Goal: Task Accomplishment & Management: Use online tool/utility

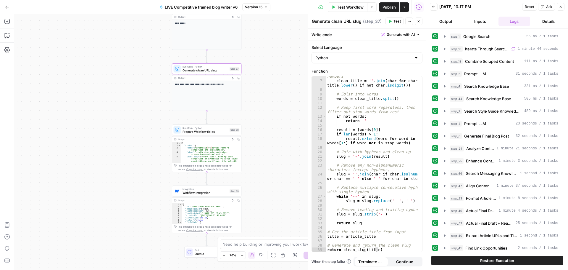
scroll to position [42, 0]
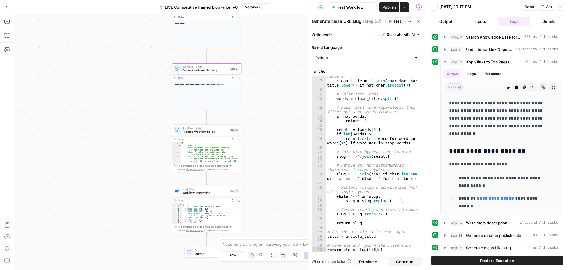
click at [403, 8] on icon "button" at bounding box center [405, 7] width 4 height 4
click at [406, 7] on icon "button" at bounding box center [405, 7] width 4 height 4
click at [405, 8] on icon "button" at bounding box center [405, 7] width 4 height 4
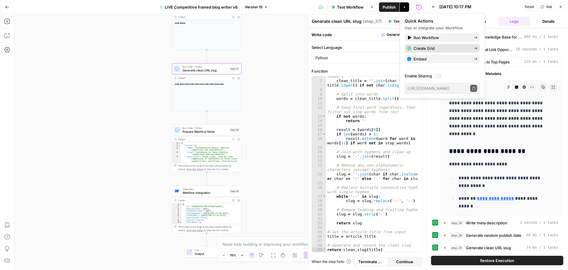
click at [435, 48] on span "Create Grid" at bounding box center [442, 48] width 56 height 6
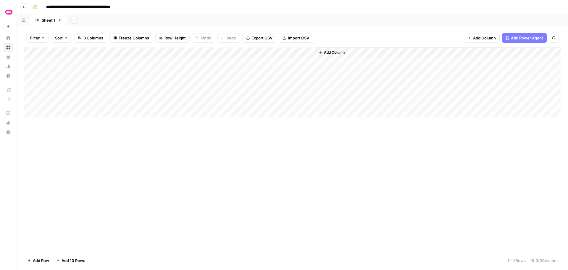
click at [76, 64] on div "Add Column" at bounding box center [292, 82] width 537 height 70
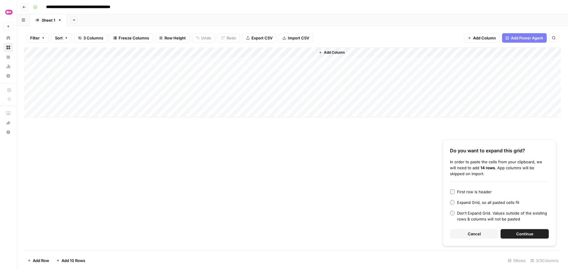
click at [513, 232] on button "Continue" at bounding box center [525, 233] width 48 height 9
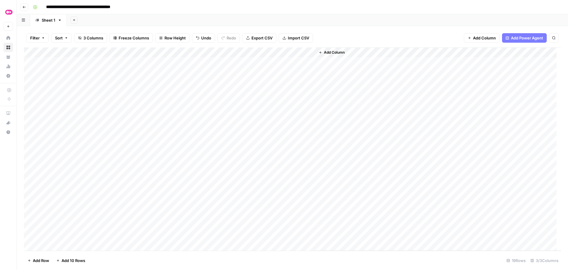
click at [258, 62] on div "Add Column" at bounding box center [292, 148] width 537 height 203
click at [263, 73] on div "Add Column" at bounding box center [292, 148] width 537 height 203
click at [264, 82] on div "Add Column" at bounding box center [292, 148] width 537 height 203
click at [264, 93] on div "Add Column" at bounding box center [292, 148] width 537 height 203
click at [265, 103] on div "Add Column" at bounding box center [292, 148] width 537 height 203
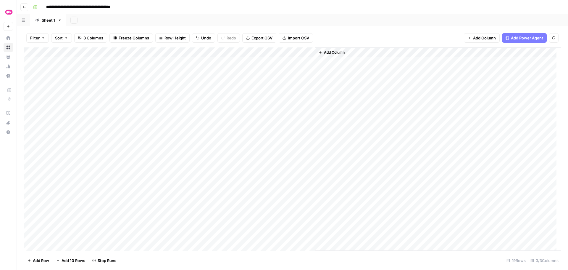
click at [266, 113] on div "Add Column" at bounding box center [292, 148] width 537 height 203
click at [300, 71] on div "Add Column" at bounding box center [292, 148] width 537 height 203
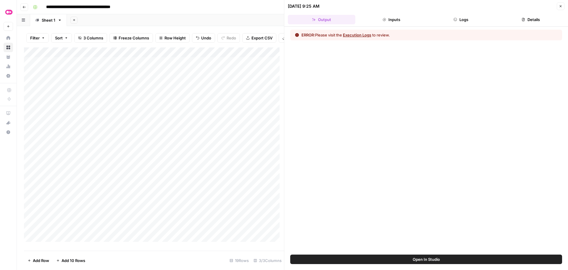
click at [358, 34] on button "Execution Logs" at bounding box center [357, 35] width 28 height 6
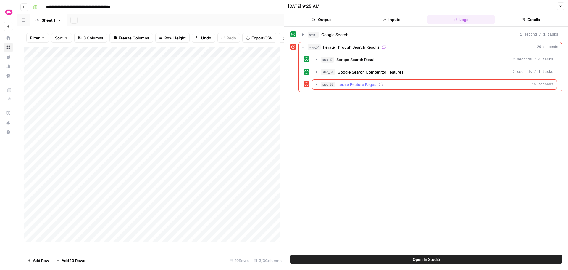
click at [315, 83] on icon "button" at bounding box center [316, 84] width 5 height 5
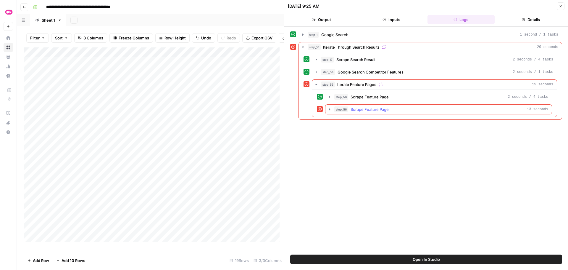
click at [328, 109] on icon "button" at bounding box center [329, 109] width 5 height 5
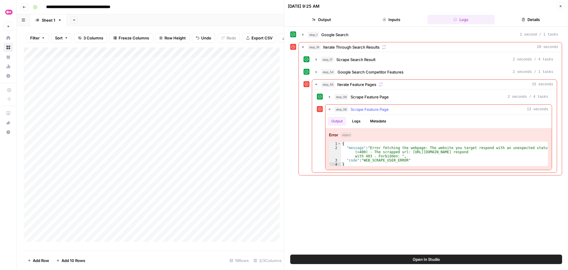
click at [330, 109] on icon "button" at bounding box center [330, 109] width 2 height 1
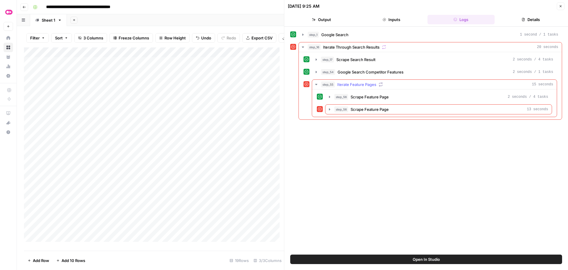
click at [316, 83] on icon "button" at bounding box center [316, 84] width 5 height 5
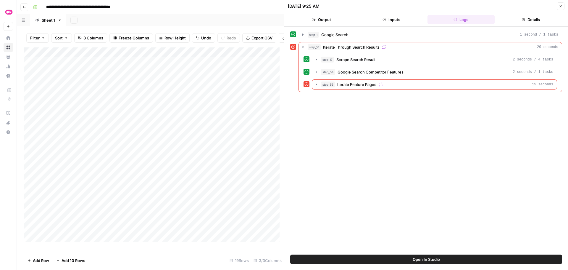
click at [562, 7] on icon "button" at bounding box center [561, 6] width 4 height 4
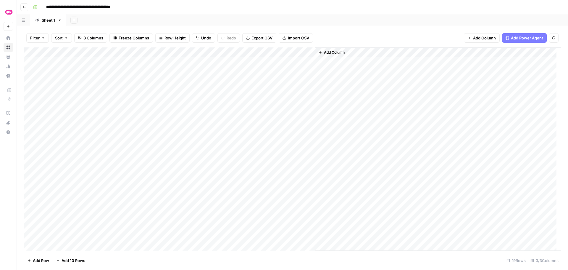
click at [300, 93] on div "Add Column" at bounding box center [292, 148] width 537 height 203
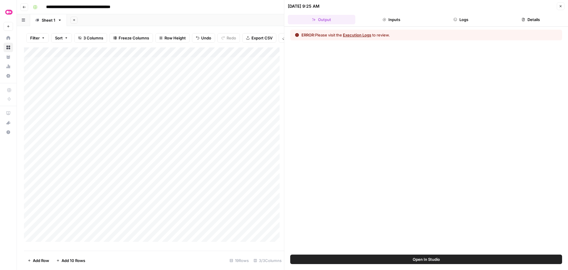
click at [362, 36] on button "Execution Logs" at bounding box center [357, 35] width 28 height 6
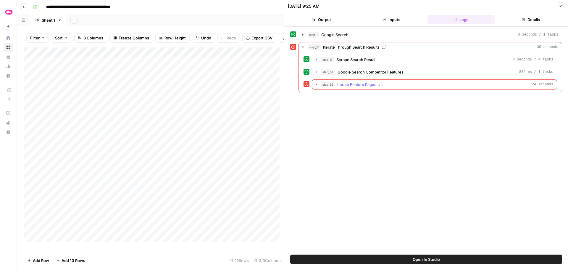
click at [316, 83] on icon "button" at bounding box center [316, 84] width 5 height 5
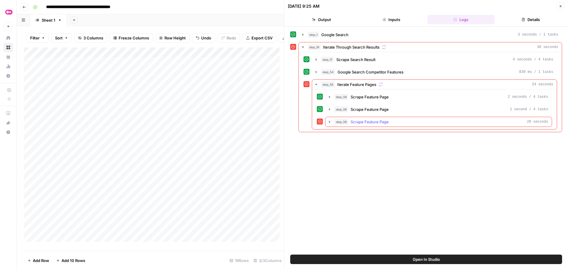
click at [329, 123] on icon "button" at bounding box center [329, 121] width 1 height 2
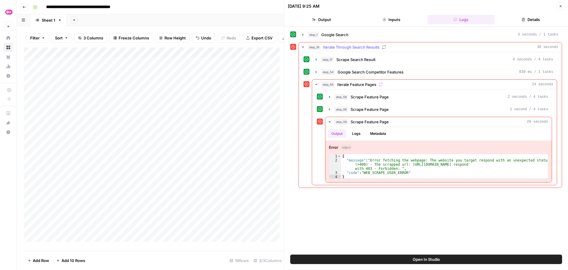
click at [302, 47] on icon "button" at bounding box center [303, 47] width 5 height 5
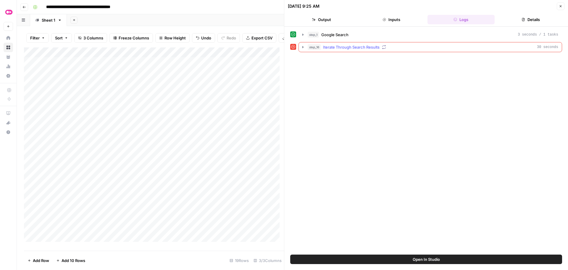
click at [305, 48] on icon "button" at bounding box center [303, 47] width 5 height 5
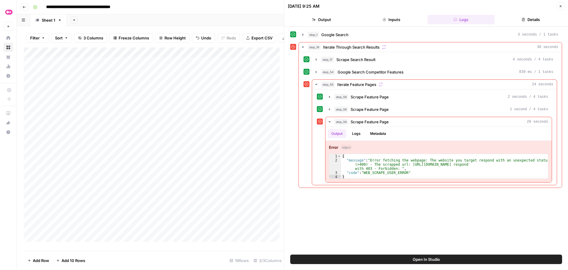
click at [562, 7] on icon "button" at bounding box center [561, 6] width 4 height 4
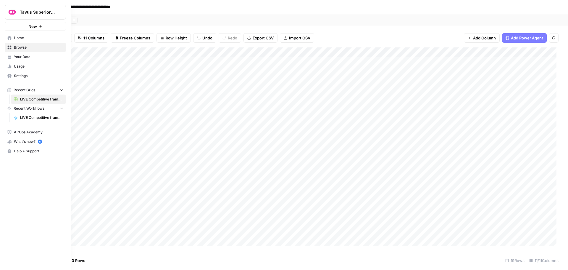
click at [13, 36] on link "Home" at bounding box center [35, 37] width 61 height 9
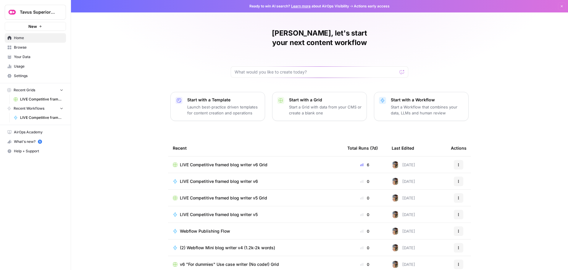
click at [209, 178] on span "LIVE Competitive framed blog writer v6" at bounding box center [219, 181] width 78 height 6
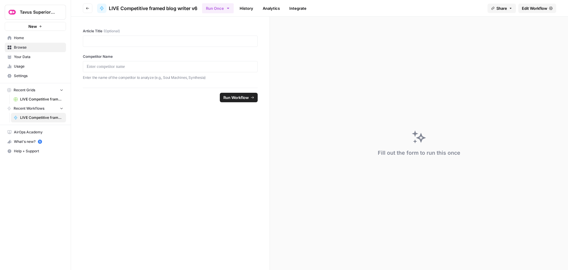
click at [521, 11] on link "Edit Workflow" at bounding box center [538, 8] width 38 height 9
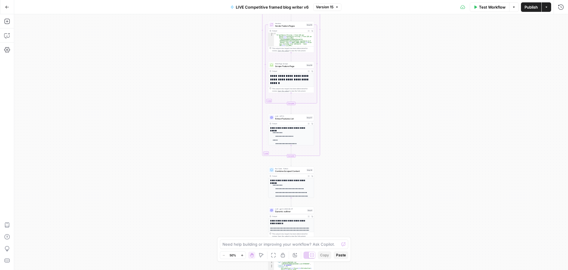
click at [472, 9] on button "Test Workflow" at bounding box center [490, 6] width 40 height 9
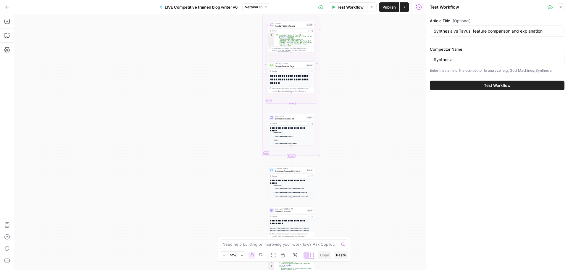
click at [474, 36] on div "Synthesia vs Tavus: feature comparison and explanation" at bounding box center [497, 30] width 135 height 11
click at [480, 30] on input "Synthesia vs Tavus: feature comparison and explanation" at bounding box center [497, 31] width 127 height 6
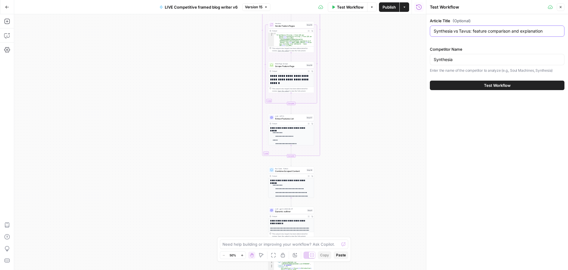
click at [480, 30] on input "Synthesia vs Tavus: feature comparison and explanation" at bounding box center [497, 31] width 127 height 6
paste input "Hour One vs"
type input "Hour One vs Tavus: feature comparison and explanation"
click at [467, 63] on div "Synthesia" at bounding box center [497, 59] width 135 height 11
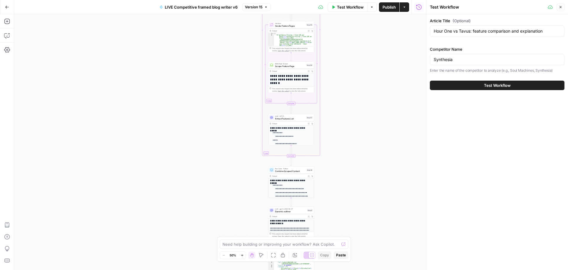
click at [467, 63] on div "Synthesia" at bounding box center [497, 59] width 135 height 11
click at [467, 62] on input "Synthesia" at bounding box center [497, 60] width 127 height 6
type input "Hour One"
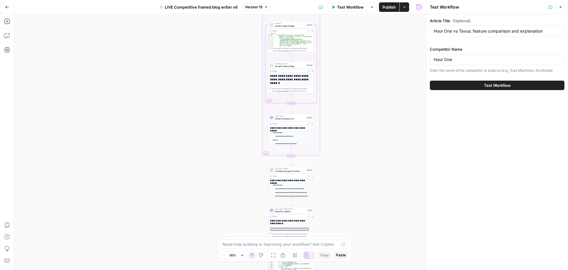
click at [489, 86] on span "Test Workflow" at bounding box center [497, 85] width 27 height 6
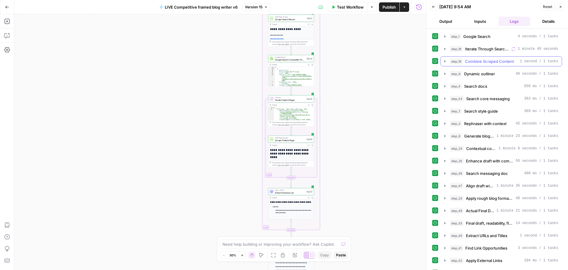
click at [444, 62] on icon "button" at bounding box center [445, 61] width 5 height 5
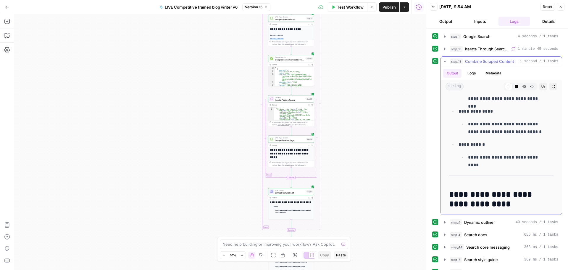
scroll to position [313, 0]
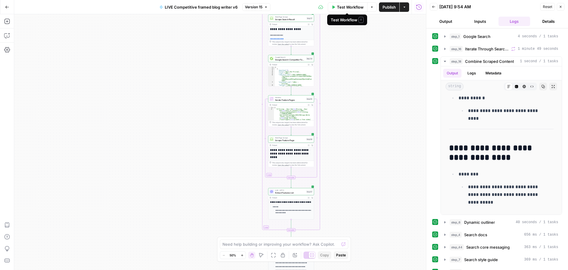
click at [344, 7] on span "Test Workflow" at bounding box center [350, 7] width 27 height 6
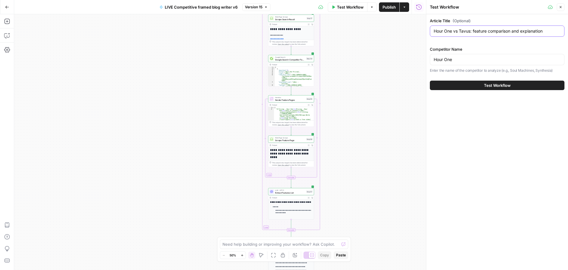
click at [473, 32] on input "Hour One vs Tavus: feature comparison and explanation" at bounding box center [497, 31] width 127 height 6
paste input "Anam AI"
type input "Anam AI vs Tavus: feature comparison and explanation"
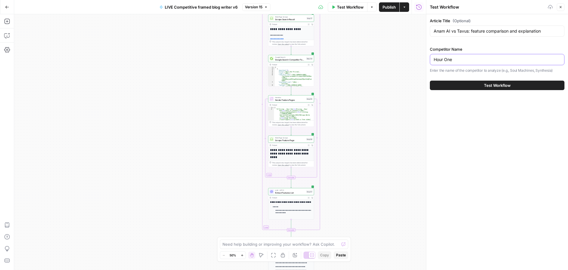
click at [467, 60] on input "Hour One" at bounding box center [497, 60] width 127 height 6
type input "Anam AI"
click at [490, 88] on span "Test Workflow" at bounding box center [497, 85] width 27 height 6
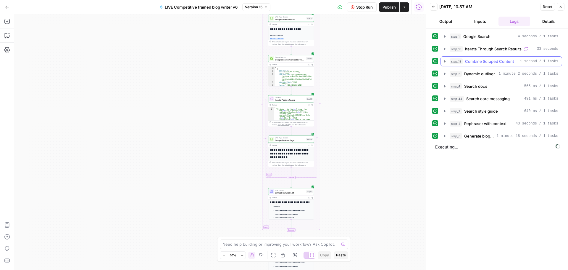
click at [446, 62] on icon "button" at bounding box center [445, 61] width 1 height 2
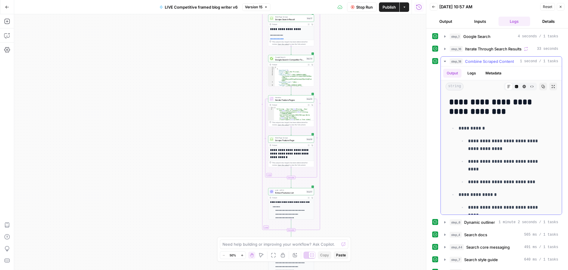
click at [445, 62] on icon "button" at bounding box center [445, 61] width 5 height 5
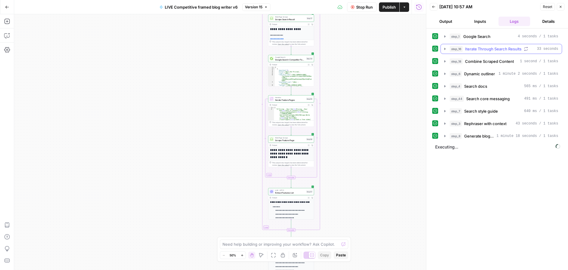
click at [445, 49] on icon "button" at bounding box center [445, 49] width 1 height 2
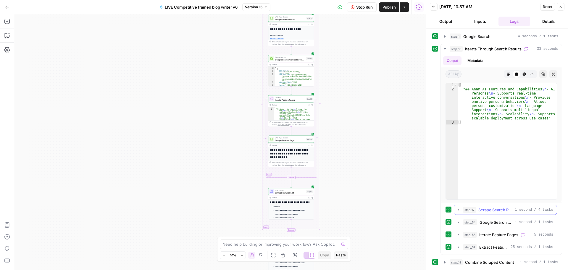
click at [458, 209] on icon "button" at bounding box center [458, 209] width 5 height 5
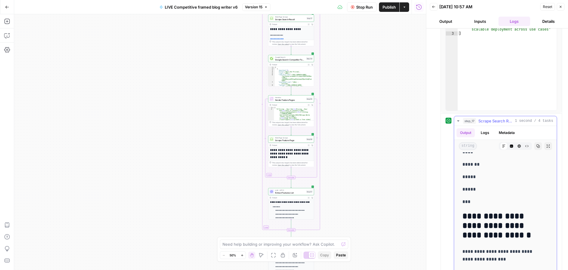
scroll to position [2957, 0]
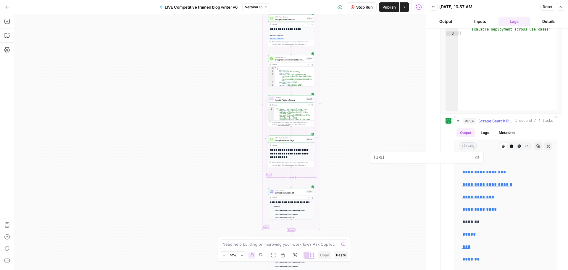
click at [458, 121] on icon "button" at bounding box center [458, 120] width 5 height 5
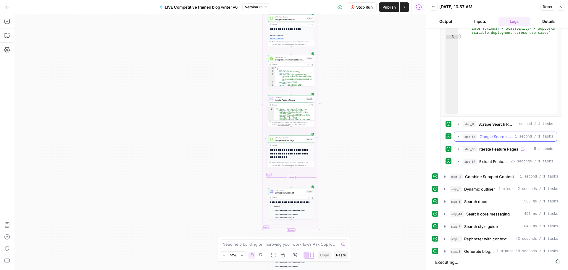
click at [459, 137] on icon "button" at bounding box center [458, 136] width 1 height 2
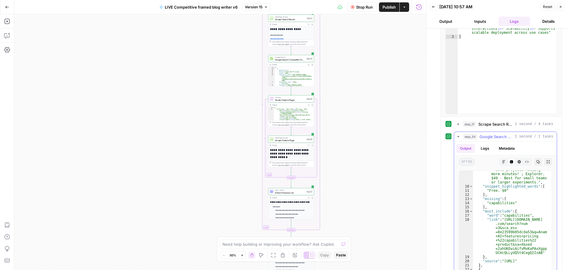
scroll to position [393, 0]
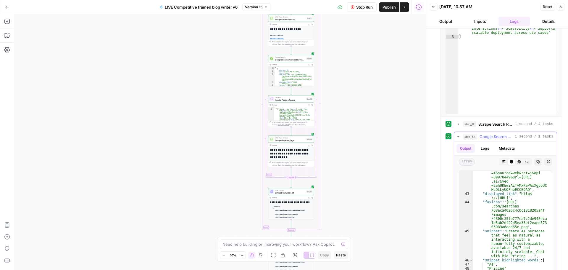
click at [458, 135] on icon "button" at bounding box center [458, 136] width 5 height 5
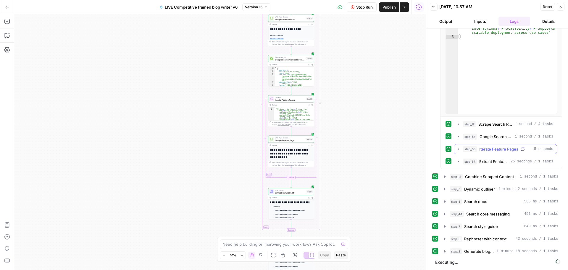
click at [457, 149] on icon "button" at bounding box center [458, 149] width 5 height 5
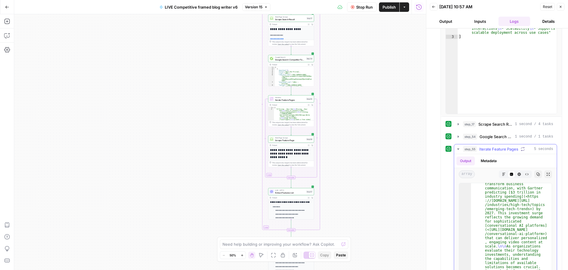
scroll to position [1421, 0]
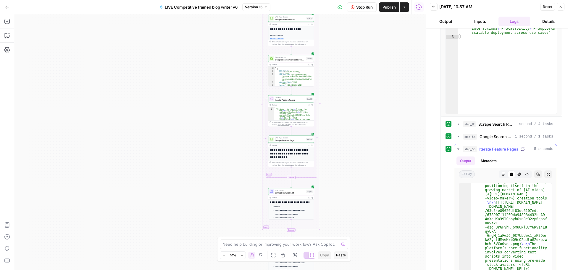
click at [459, 147] on icon "button" at bounding box center [458, 149] width 5 height 5
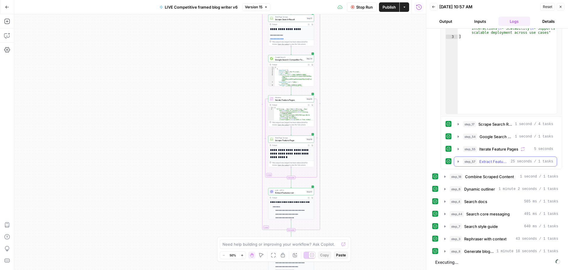
click at [459, 162] on icon "button" at bounding box center [458, 161] width 5 height 5
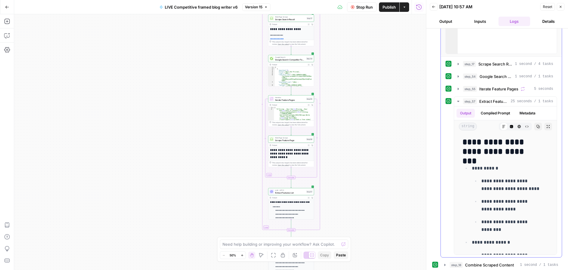
scroll to position [145, 0]
click at [456, 101] on icon "button" at bounding box center [458, 102] width 5 height 5
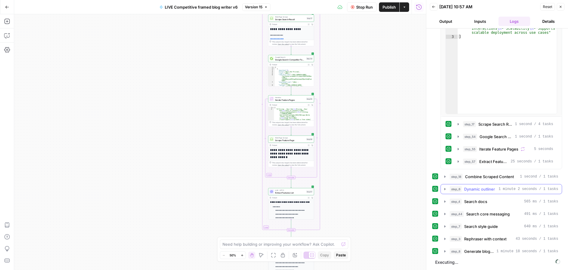
click at [445, 189] on icon "button" at bounding box center [445, 189] width 1 height 2
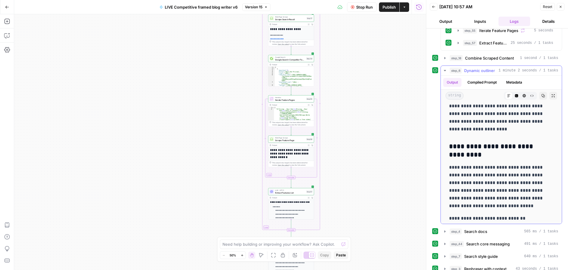
scroll to position [1628, 0]
click at [446, 72] on icon "button" at bounding box center [445, 70] width 5 height 5
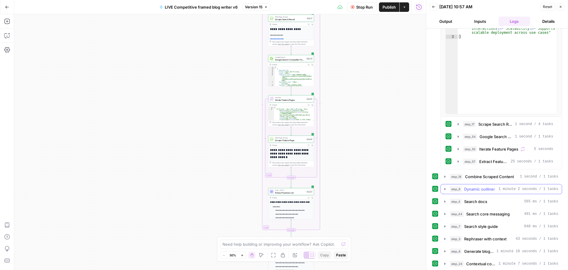
scroll to position [98, 0]
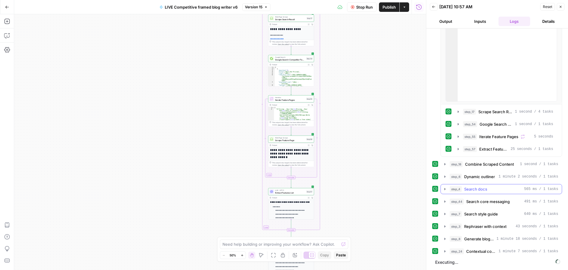
click at [446, 188] on icon "button" at bounding box center [445, 188] width 5 height 5
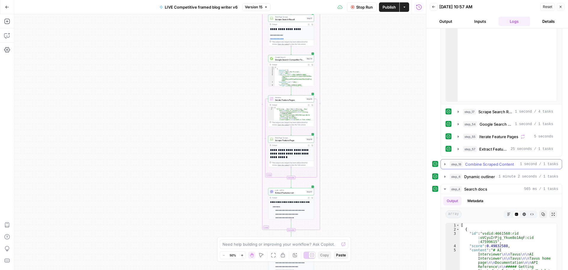
scroll to position [187, 0]
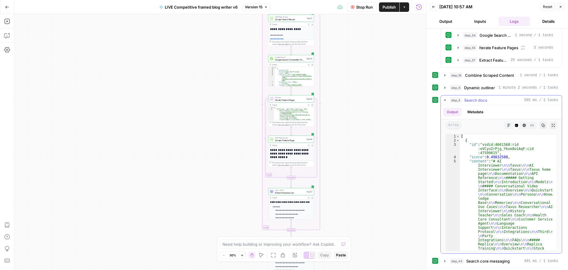
click at [446, 100] on icon "button" at bounding box center [445, 99] width 2 height 1
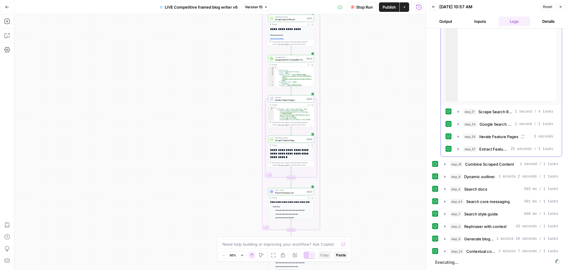
scroll to position [98, 0]
click at [444, 200] on icon "button" at bounding box center [445, 201] width 5 height 5
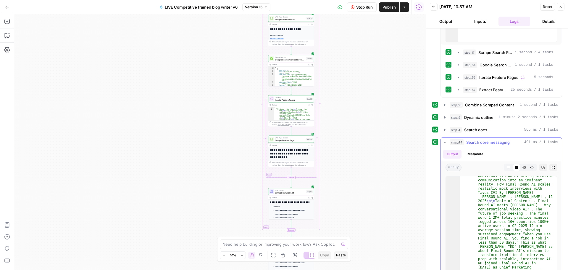
scroll to position [213, 0]
click at [445, 142] on icon "button" at bounding box center [445, 142] width 2 height 1
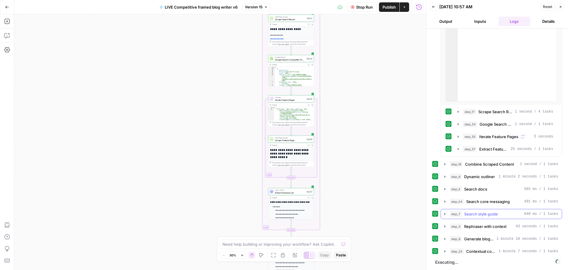
click at [445, 212] on icon "button" at bounding box center [445, 213] width 5 height 5
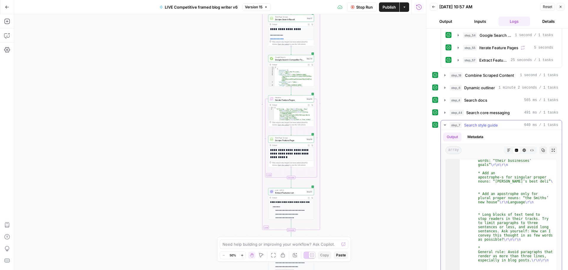
scroll to position [2043, 0]
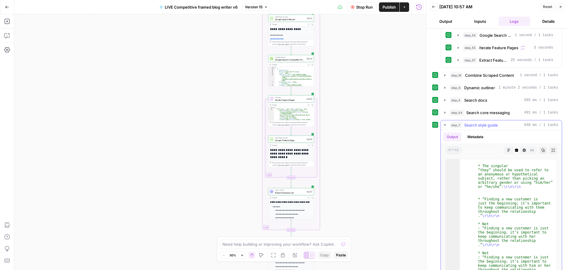
click at [446, 125] on icon "button" at bounding box center [445, 125] width 5 height 5
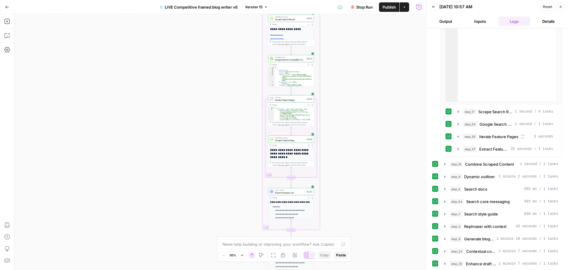
scroll to position [123, 0]
